Goal: Task Accomplishment & Management: Manage account settings

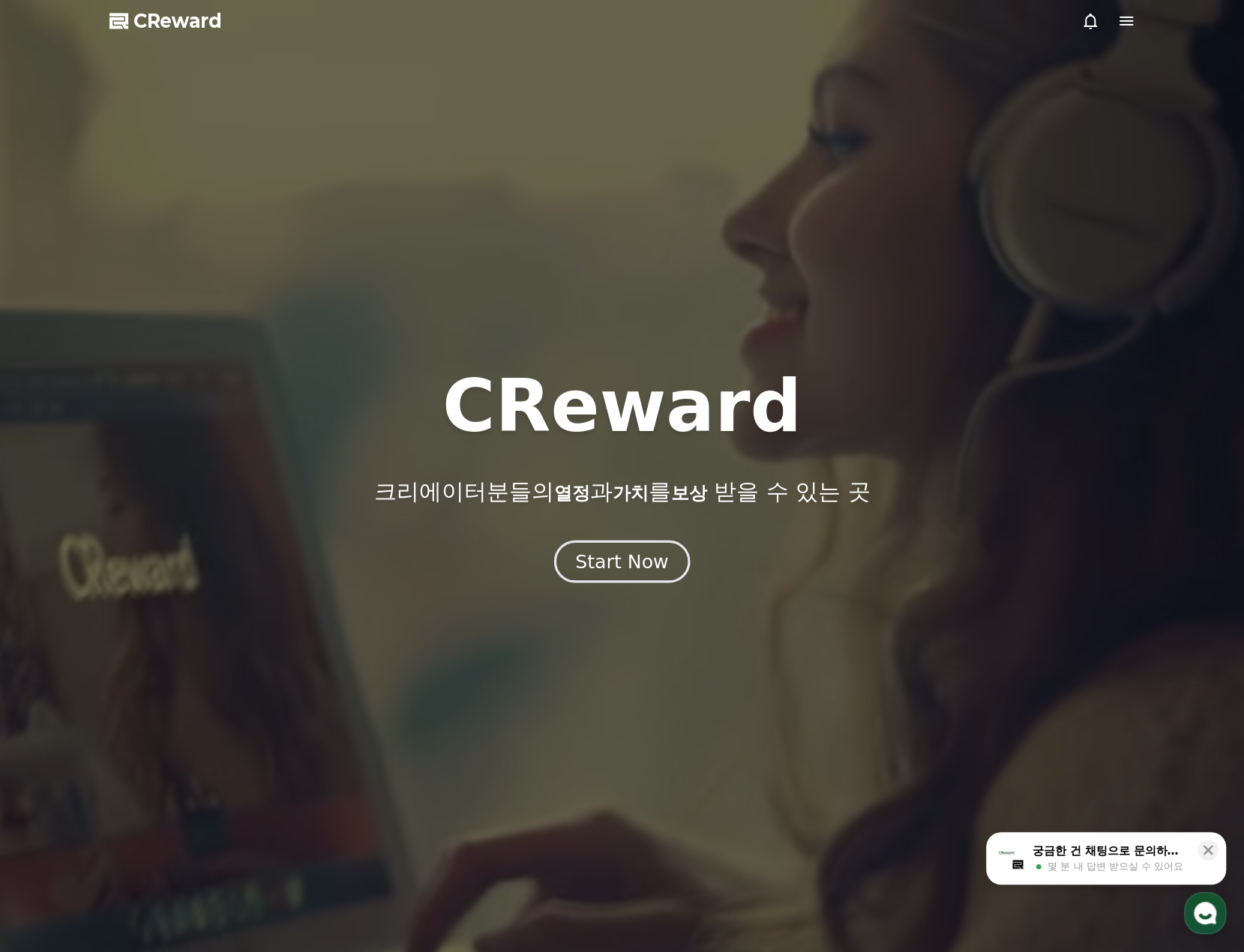
click at [675, 567] on button "Start Now" at bounding box center [622, 562] width 136 height 43
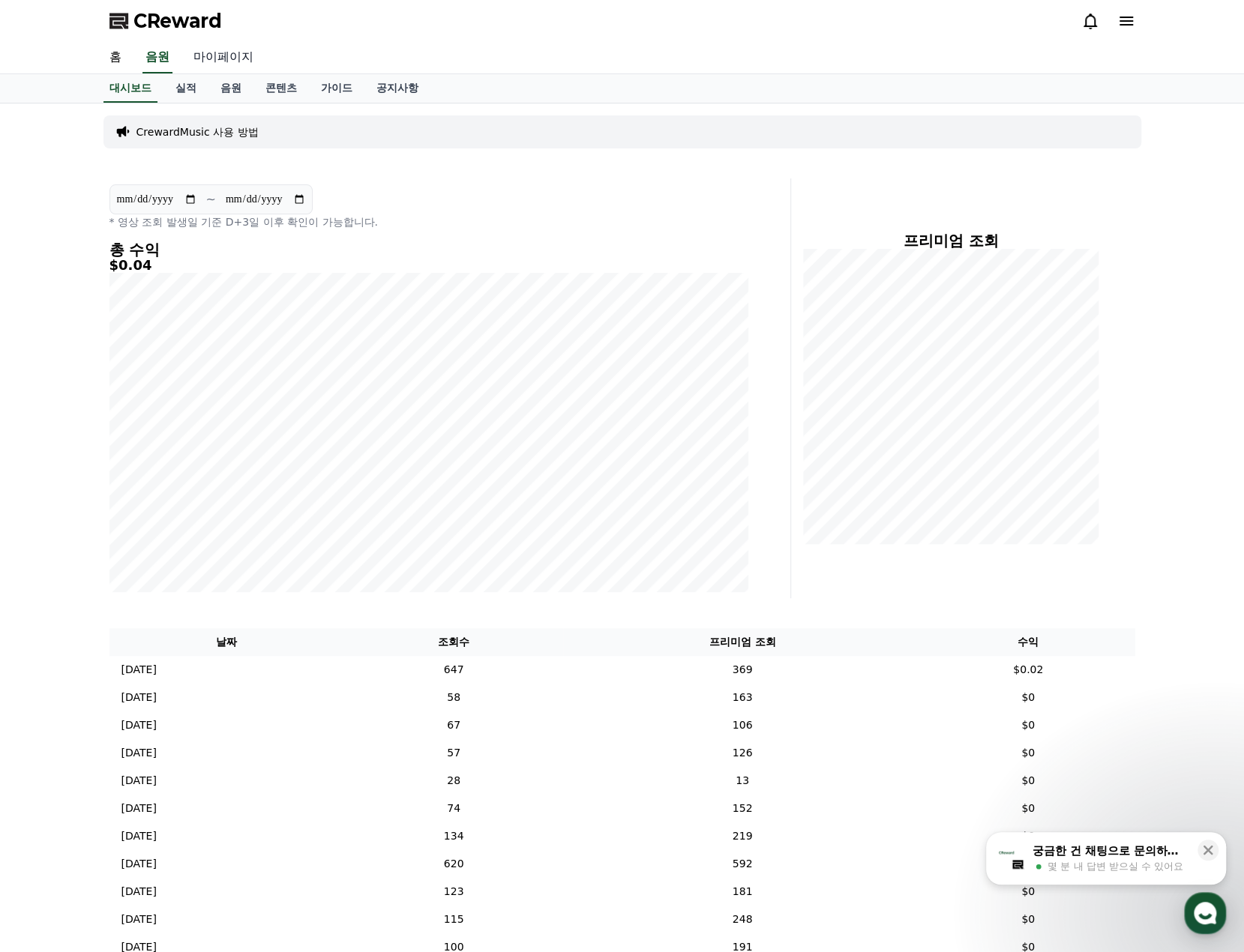
click at [226, 56] on link "마이페이지" at bounding box center [224, 58] width 84 height 32
select select "**********"
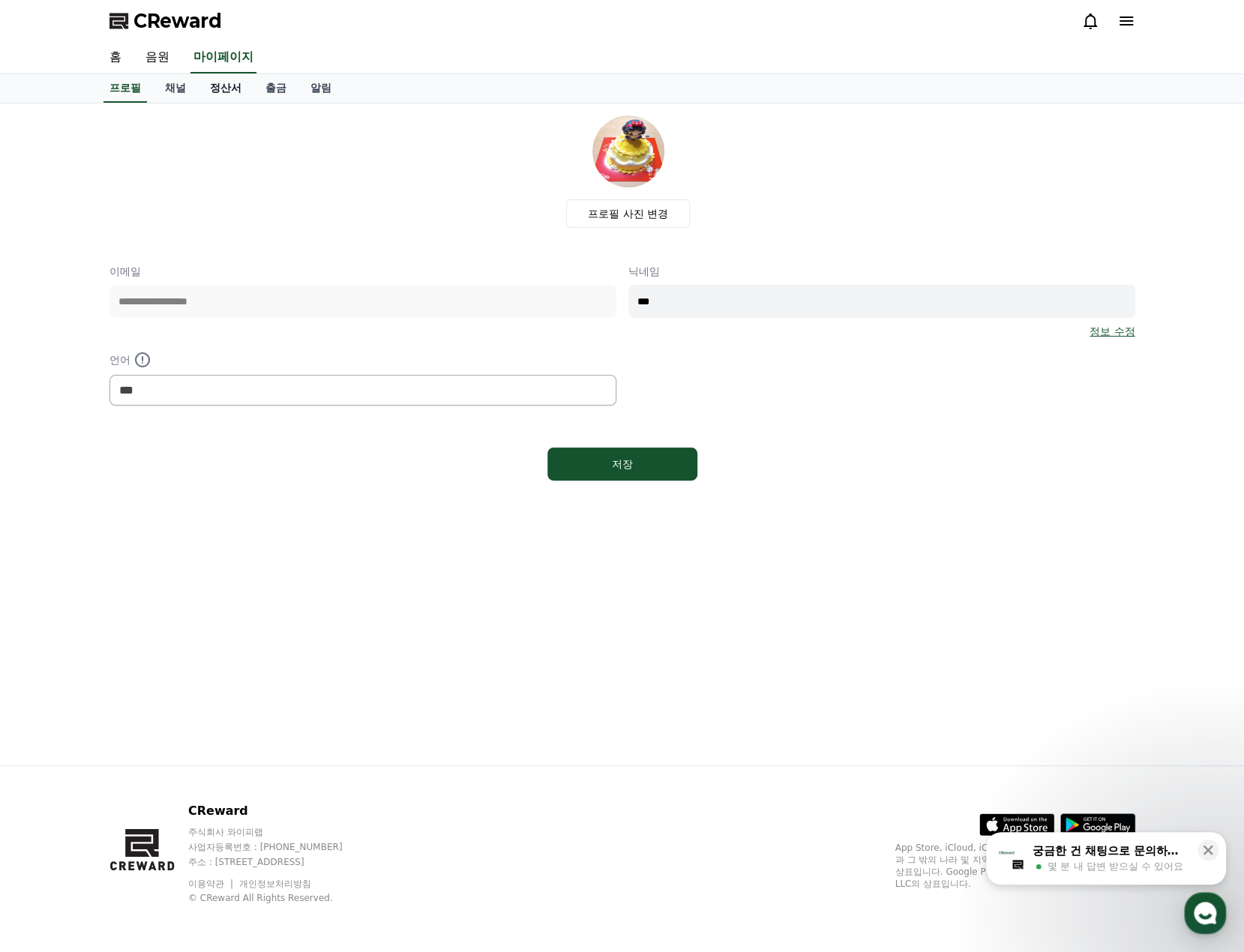
click at [234, 85] on link "정산서" at bounding box center [225, 89] width 55 height 28
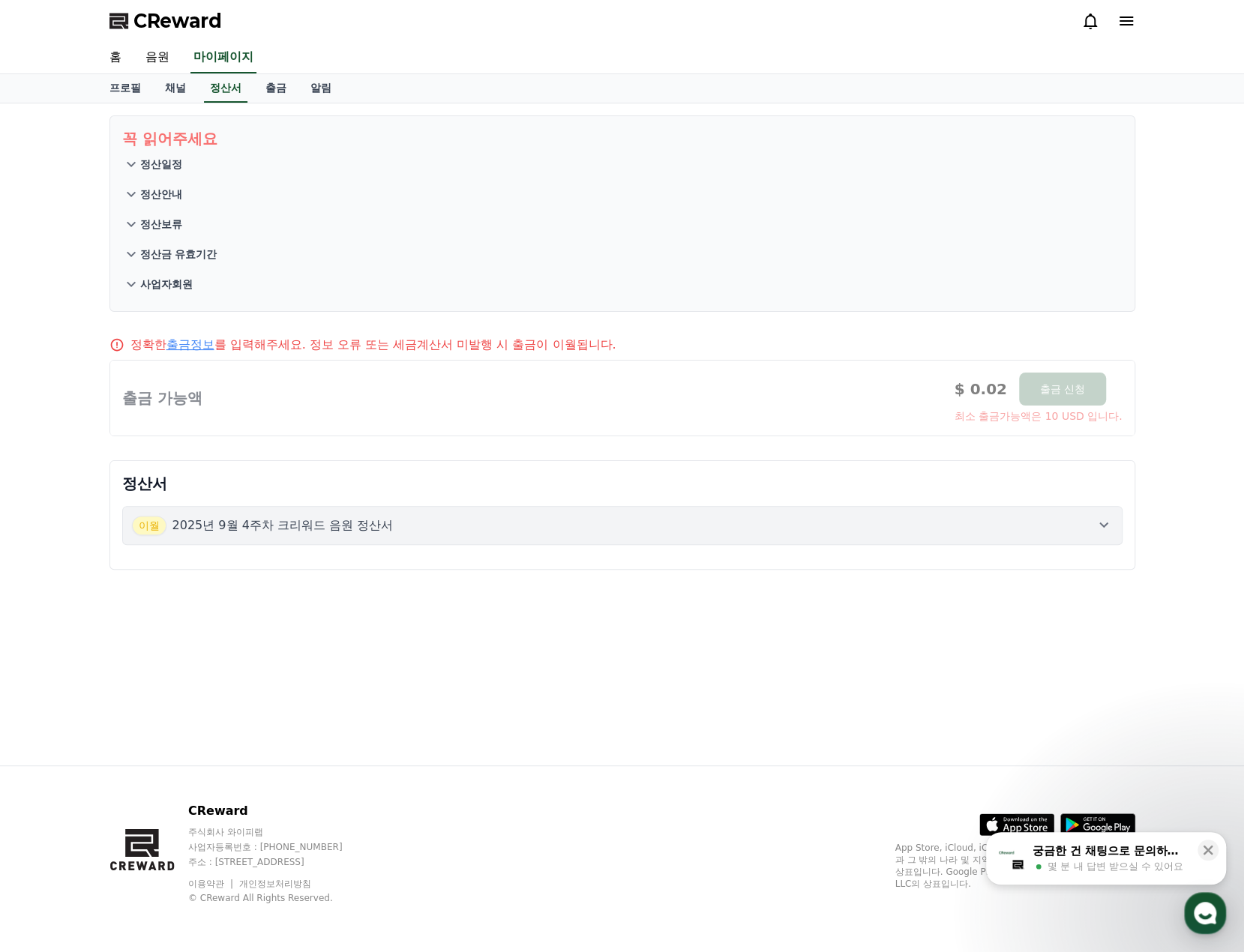
click at [643, 557] on div "정산서 [DATE]년 9월 4주차 크리워드 음원 정산서" at bounding box center [622, 515] width 1026 height 110
click at [651, 535] on button "[DATE]년 9월 4주차 크리워드 음원 정산서" at bounding box center [622, 525] width 1000 height 39
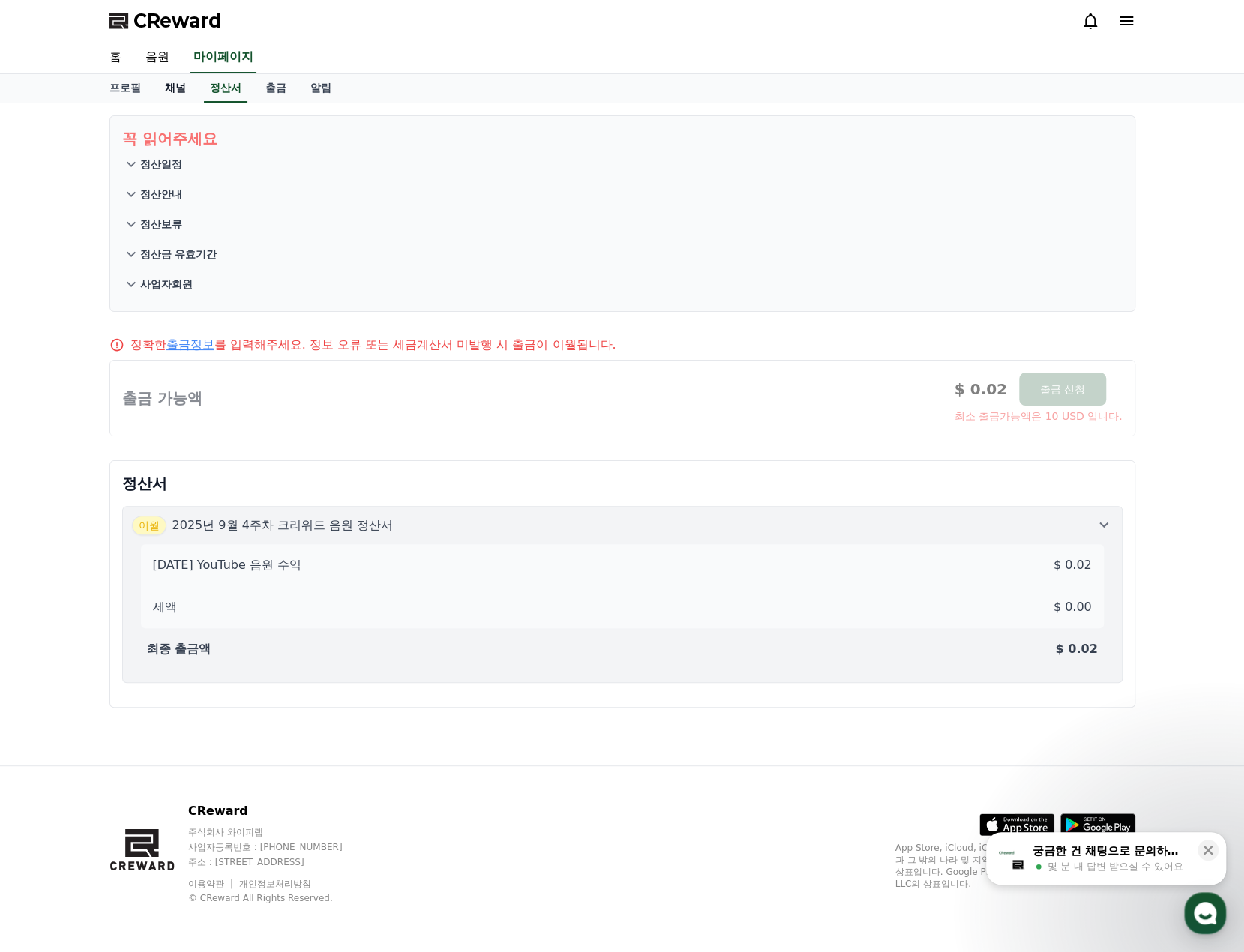
click at [180, 81] on link "채널" at bounding box center [174, 89] width 45 height 28
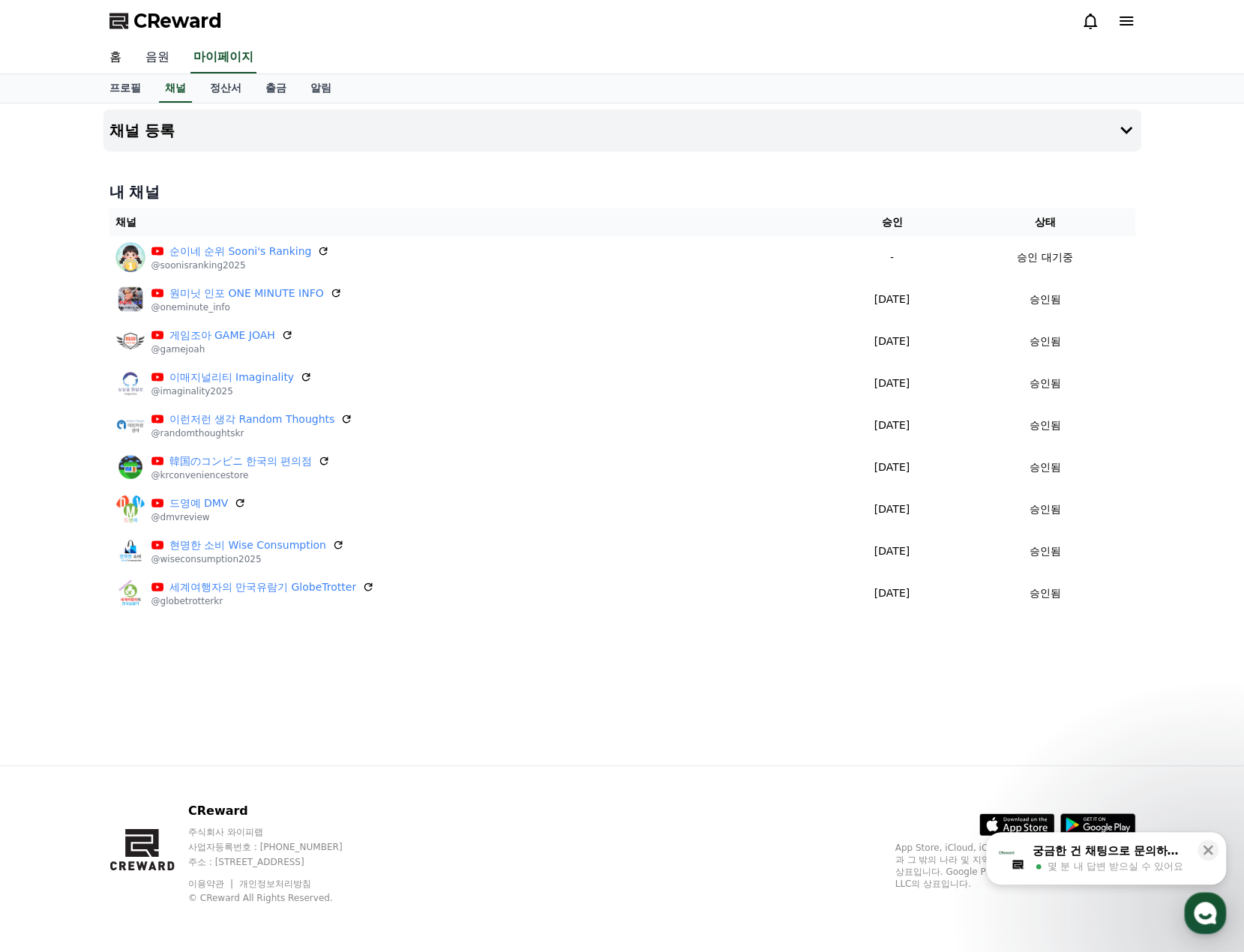
click at [171, 57] on link "음원" at bounding box center [157, 58] width 48 height 32
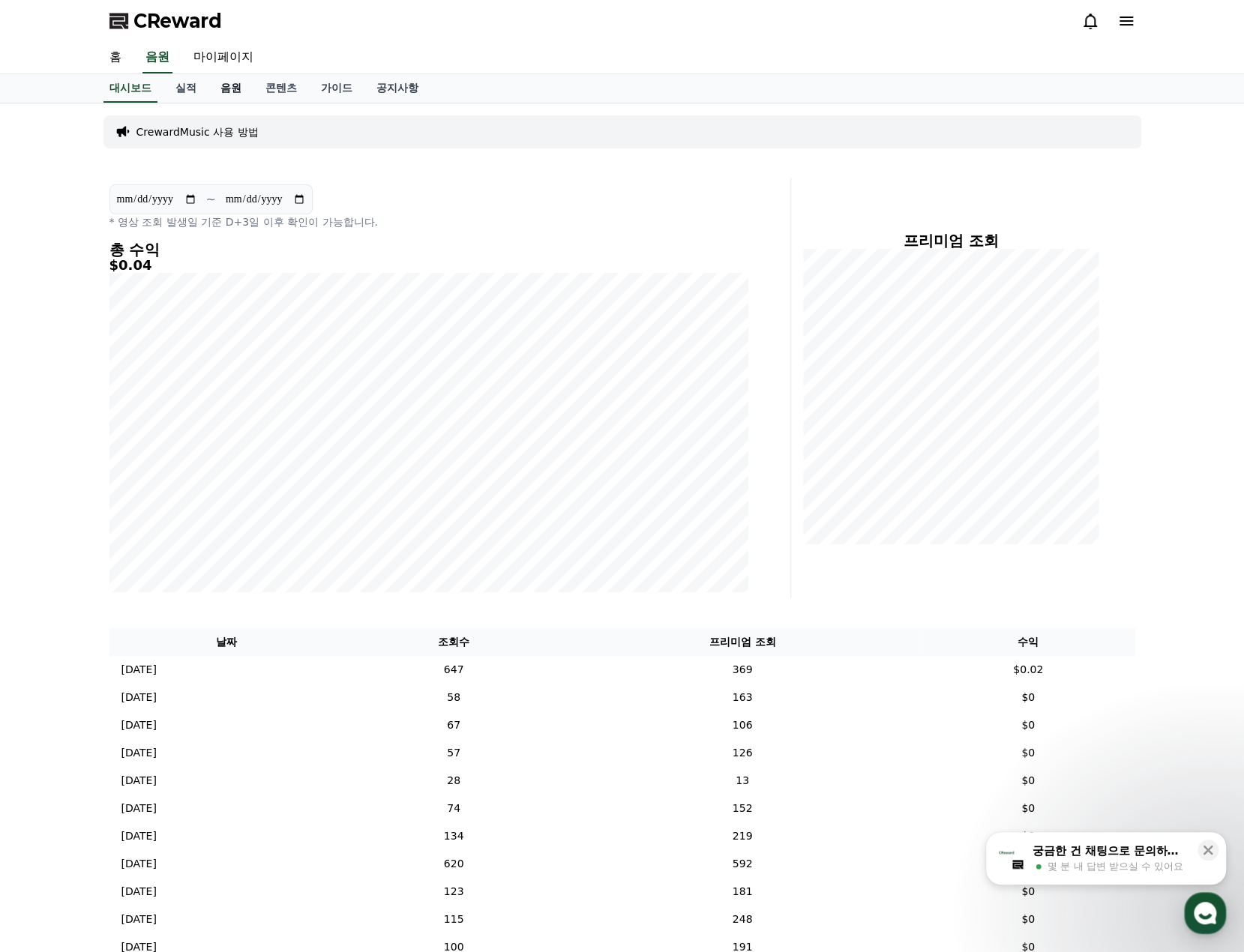
click at [234, 94] on link "음원" at bounding box center [231, 89] width 45 height 28
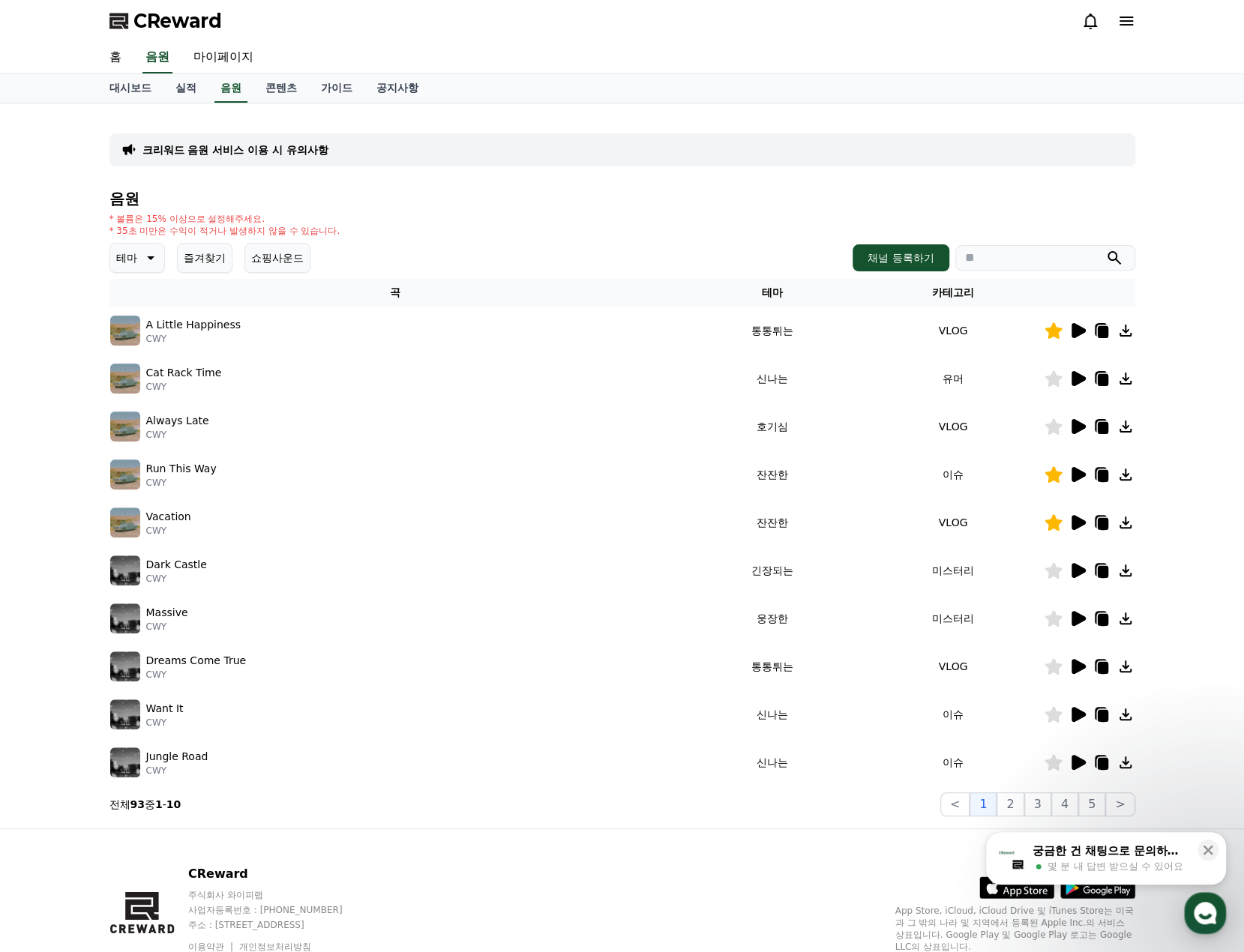
click at [205, 257] on button "즐겨찾기" at bounding box center [204, 258] width 55 height 30
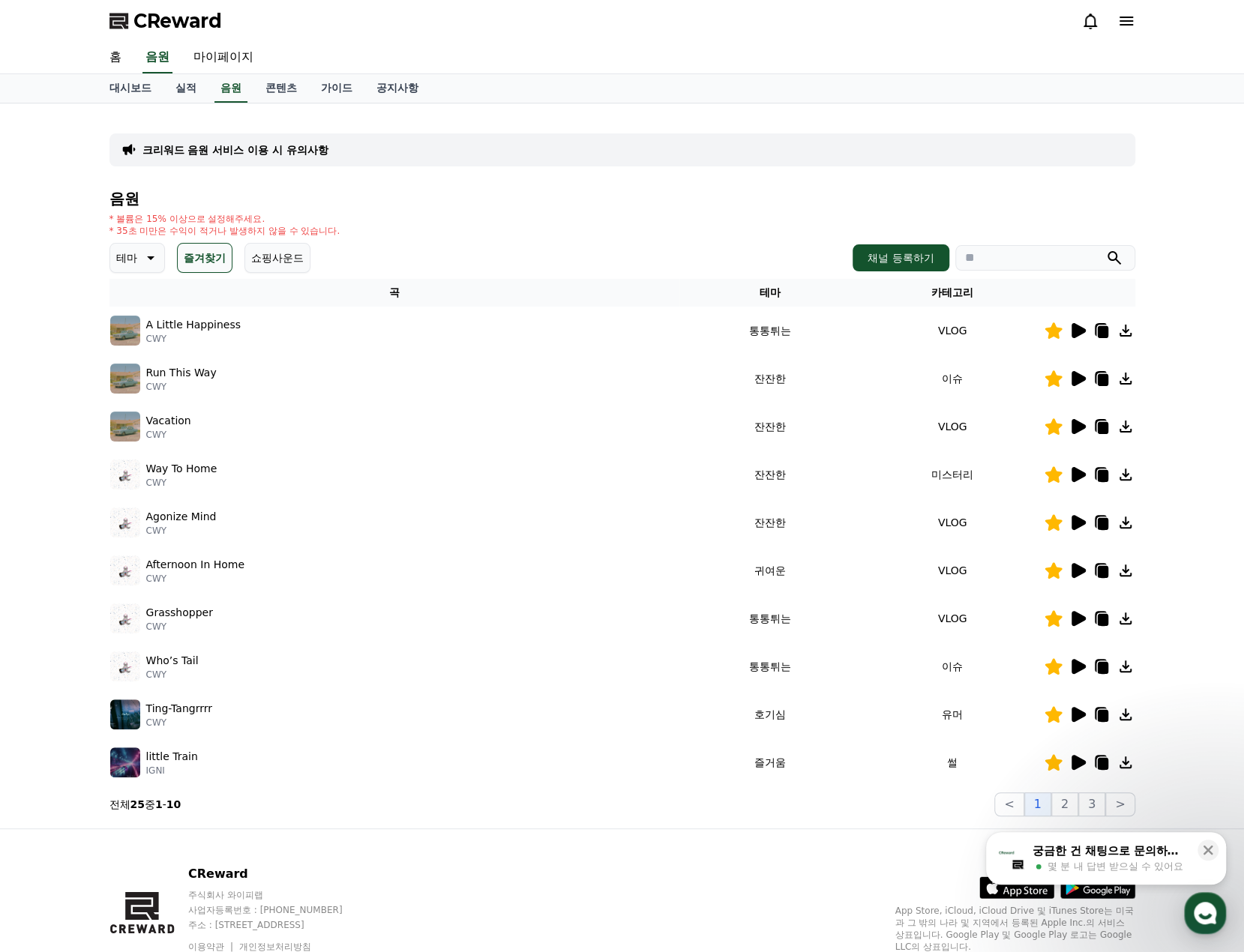
click at [990, 352] on td "VLOG" at bounding box center [953, 330] width 182 height 48
click at [1074, 329] on icon at bounding box center [1078, 330] width 14 height 15
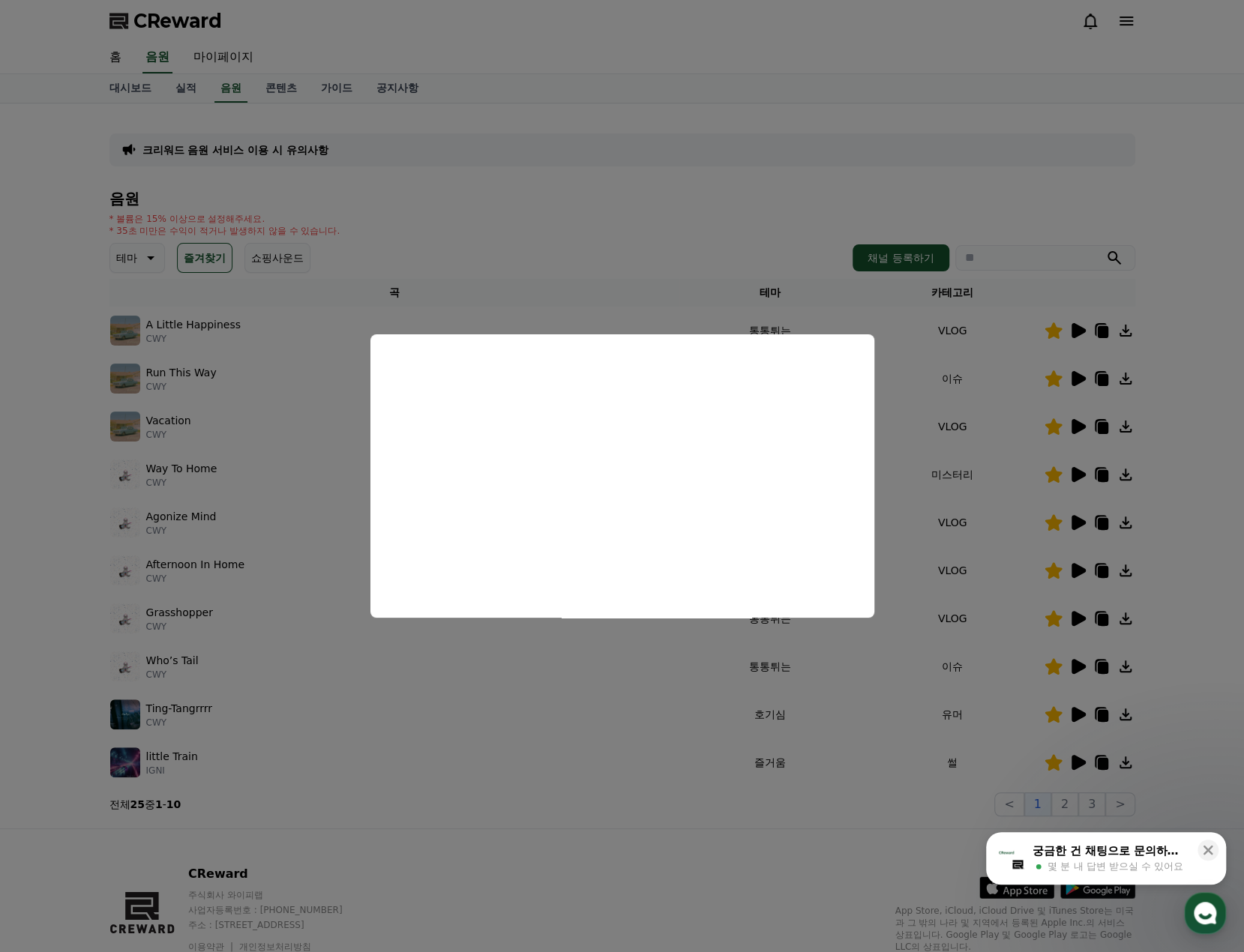
click at [753, 225] on button "close modal" at bounding box center [622, 476] width 1244 height 952
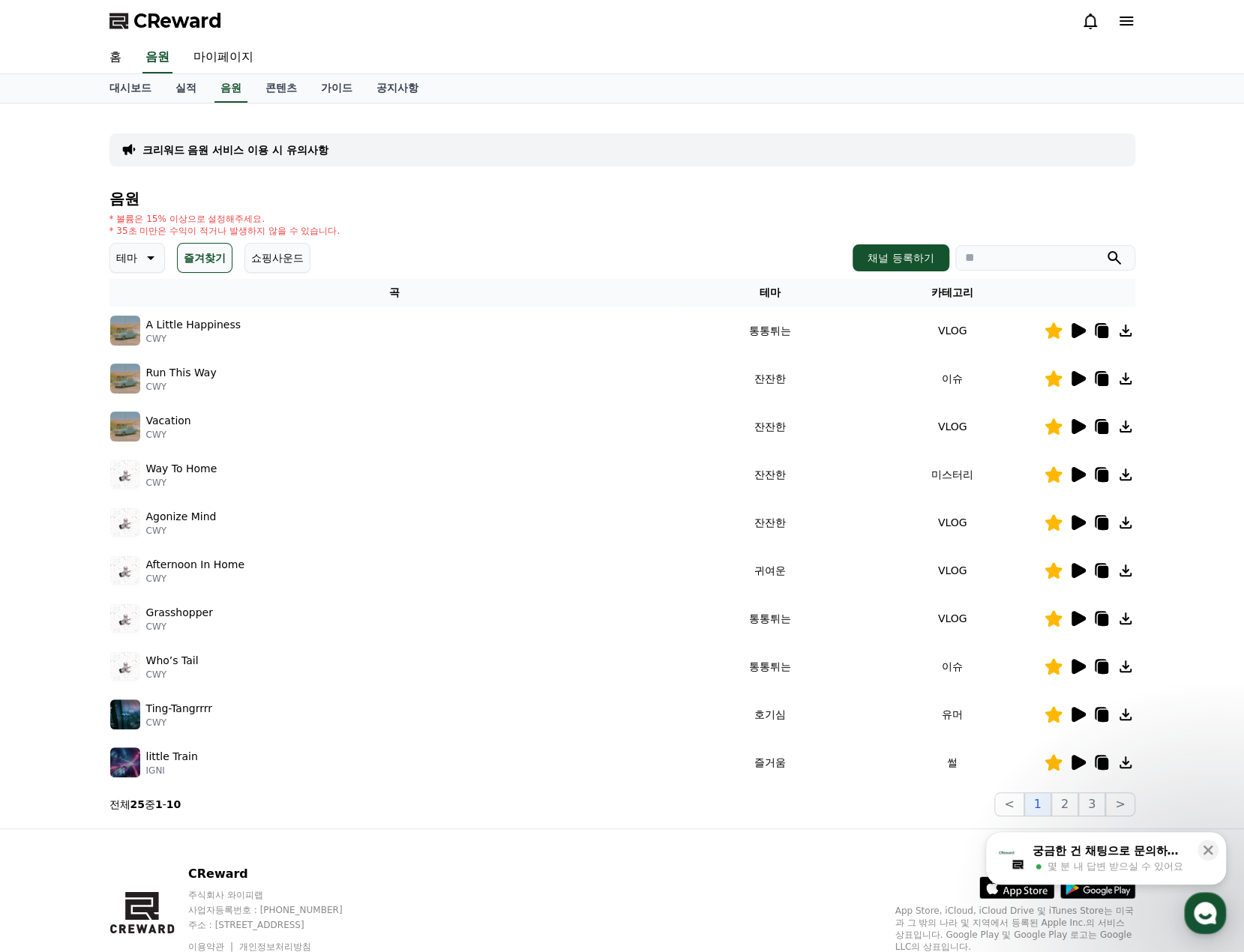
click at [1100, 329] on icon at bounding box center [1102, 332] width 11 height 12
